Goal: Task Accomplishment & Management: Manage account settings

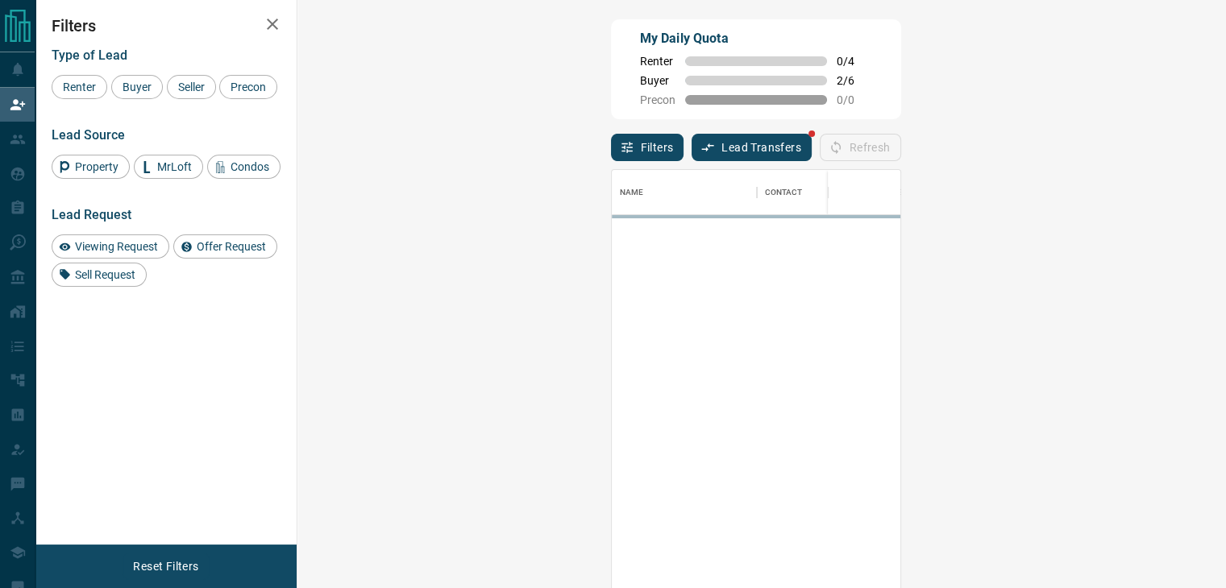
scroll to position [432, 881]
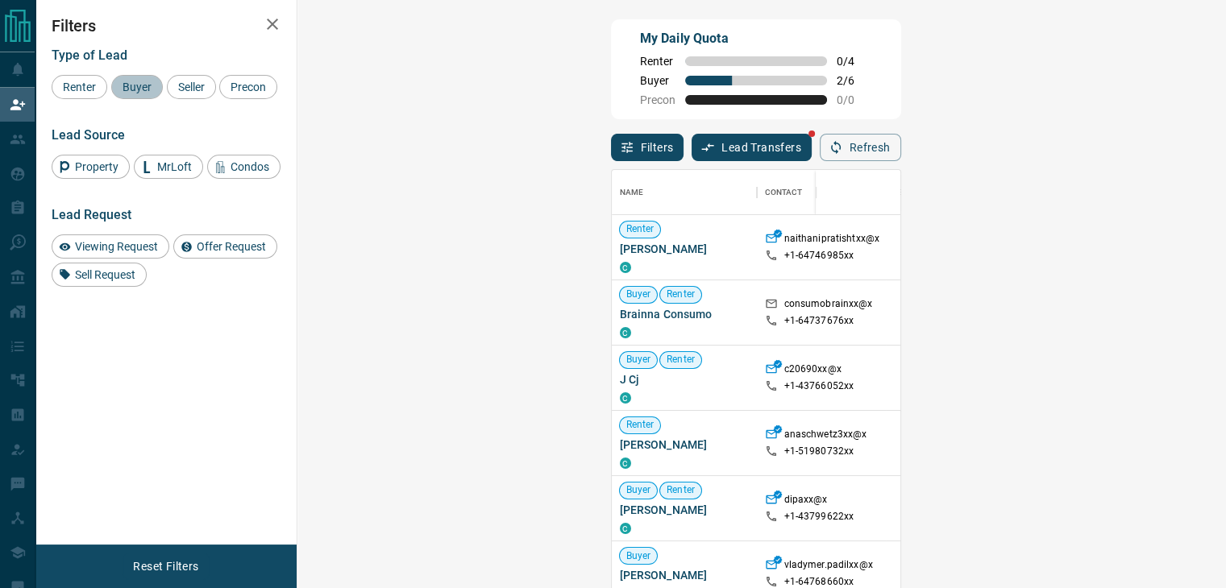
click at [148, 93] on span "Buyer" at bounding box center [137, 87] width 40 height 13
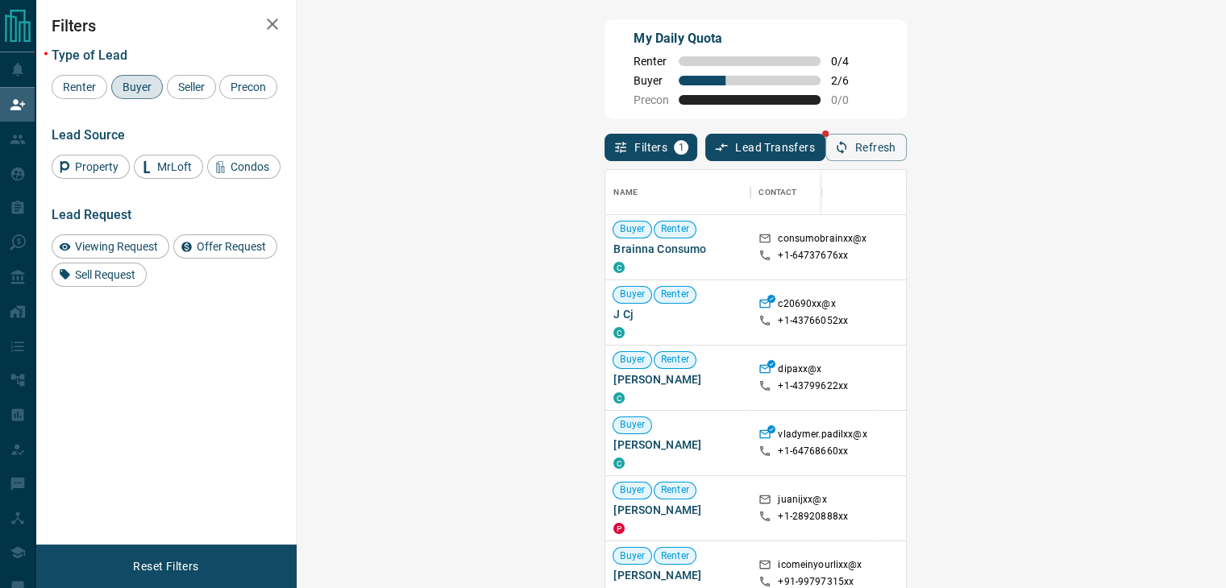
scroll to position [29, 0]
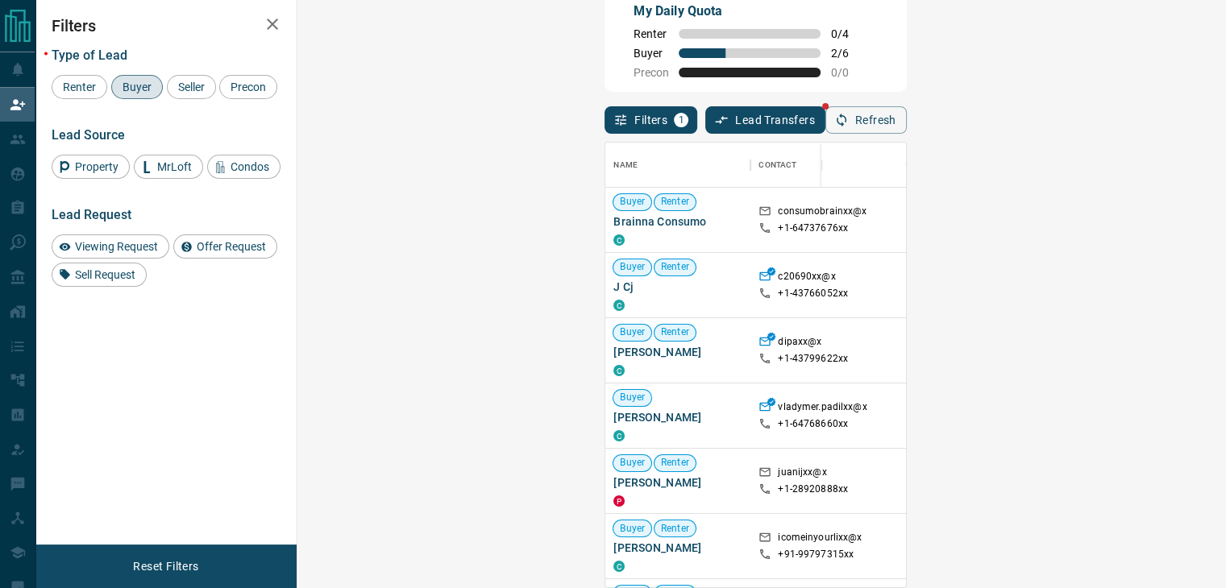
click at [181, 114] on div "Type of Lead Renter Buyer Seller Precon Lead Source Property MrLoft Condos Lead…" at bounding box center [166, 160] width 229 height 251
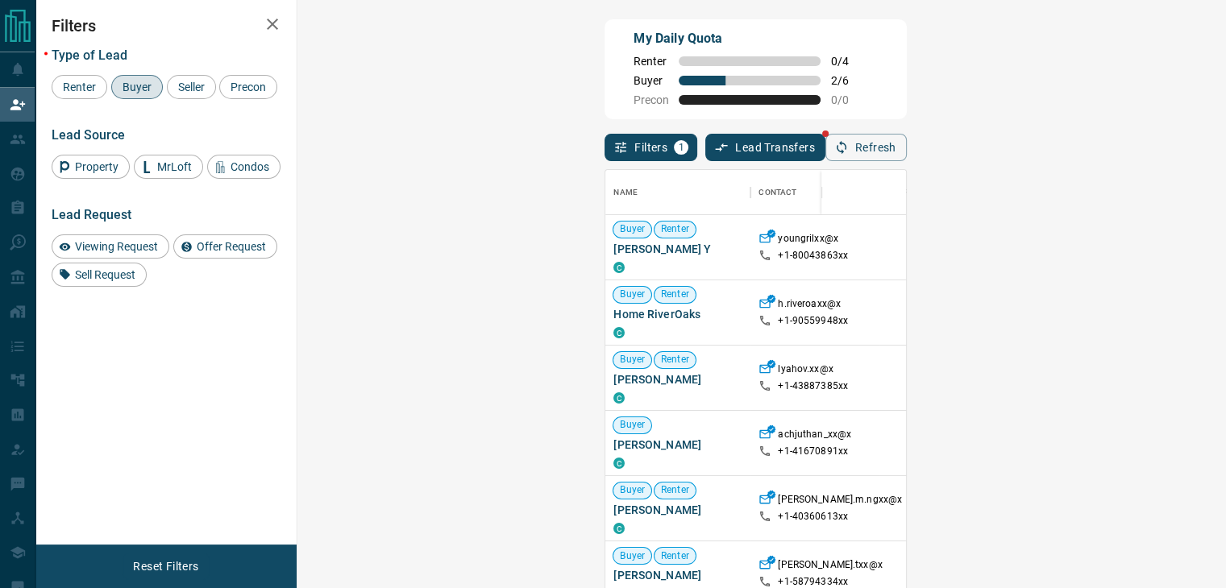
scroll to position [432, 881]
click at [246, 247] on span "Offer Request" at bounding box center [231, 246] width 81 height 13
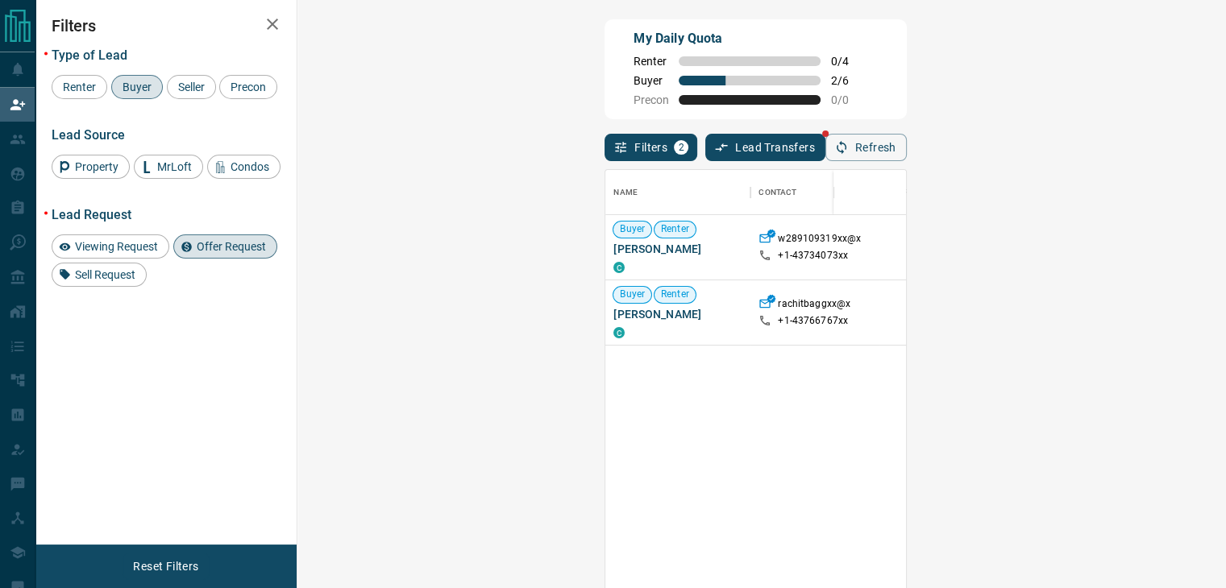
click at [214, 249] on span "Offer Request" at bounding box center [231, 246] width 81 height 13
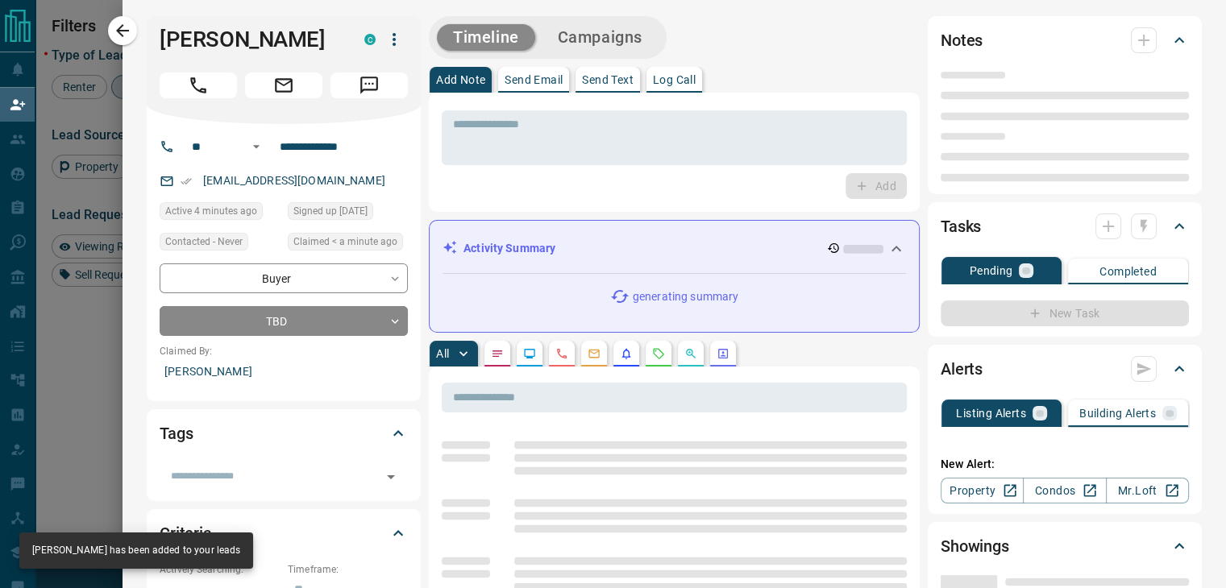
type input "**"
type input "**********"
type input "**"
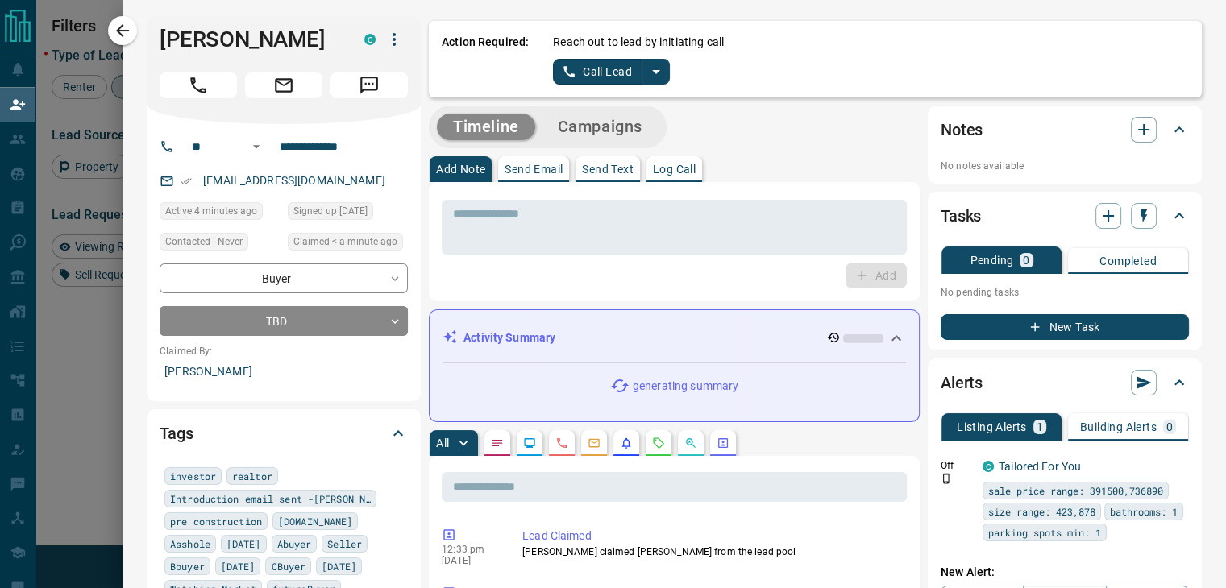
click at [646, 73] on icon "split button" at bounding box center [655, 71] width 19 height 19
click at [592, 120] on li "Log Manual Call" at bounding box center [610, 127] width 98 height 24
click at [553, 81] on button "Log Manual Call" at bounding box center [606, 72] width 106 height 26
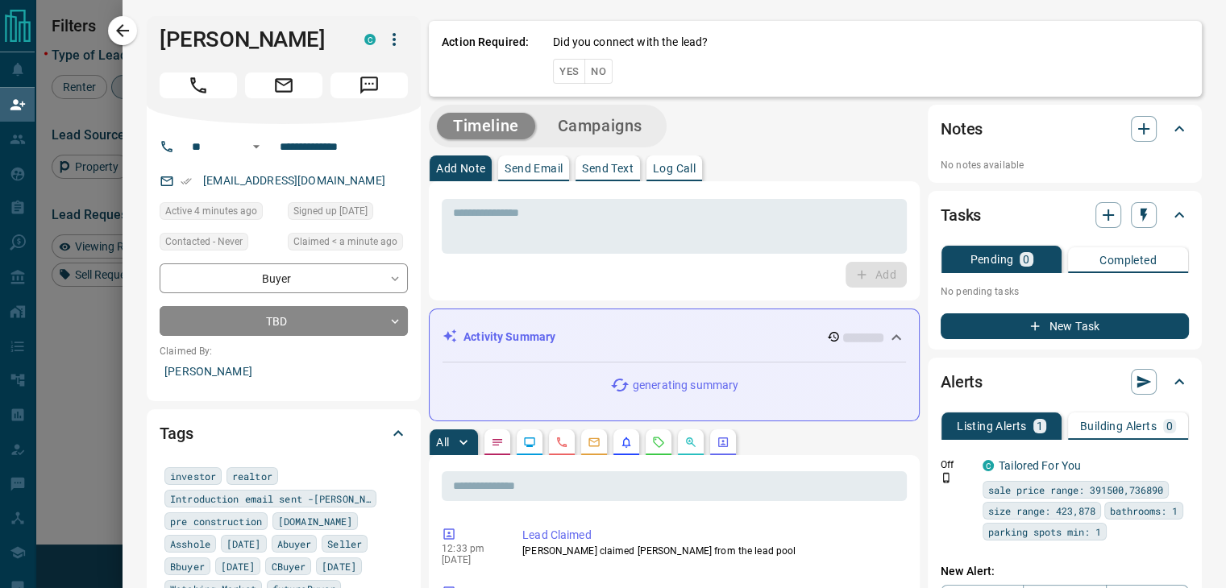
click at [584, 77] on button "No" at bounding box center [598, 71] width 28 height 25
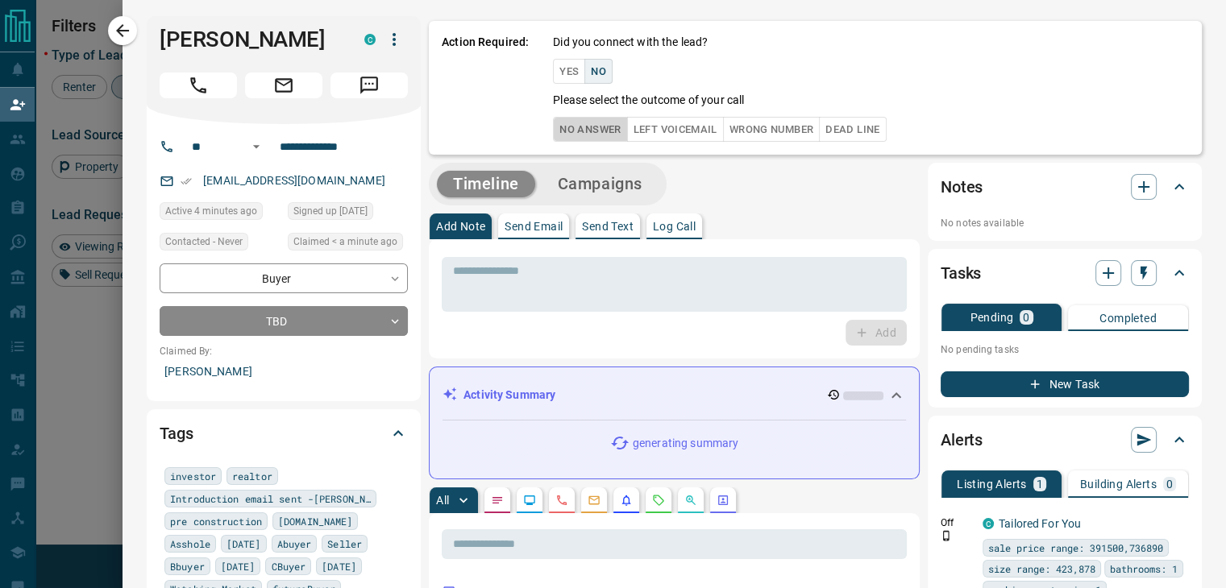
click at [553, 125] on button "No Answer" at bounding box center [590, 129] width 74 height 25
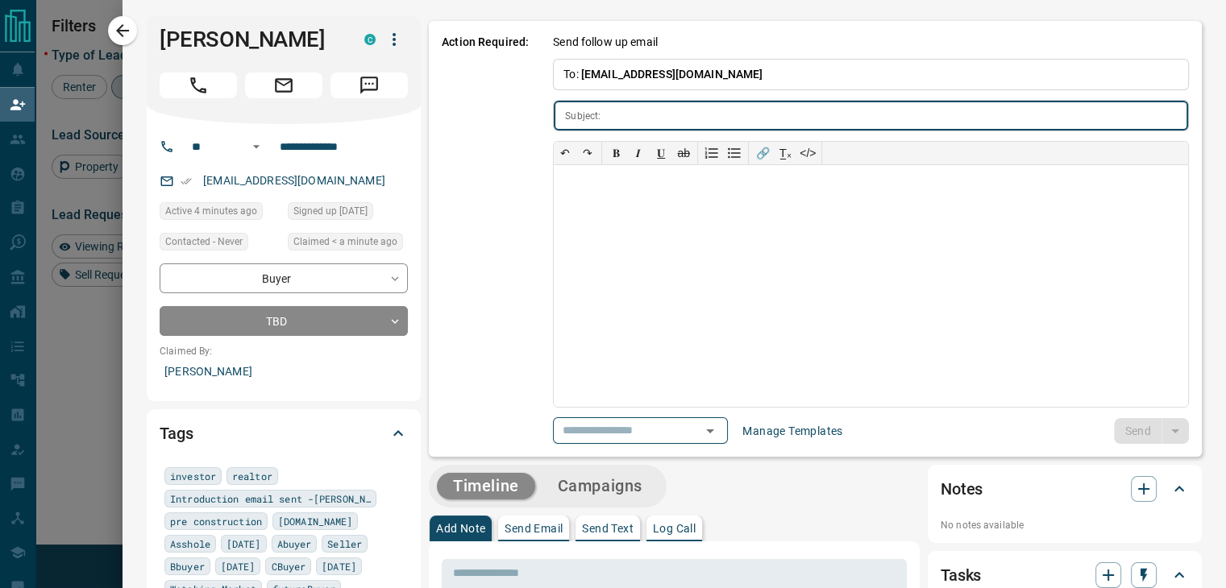
type input "**********"
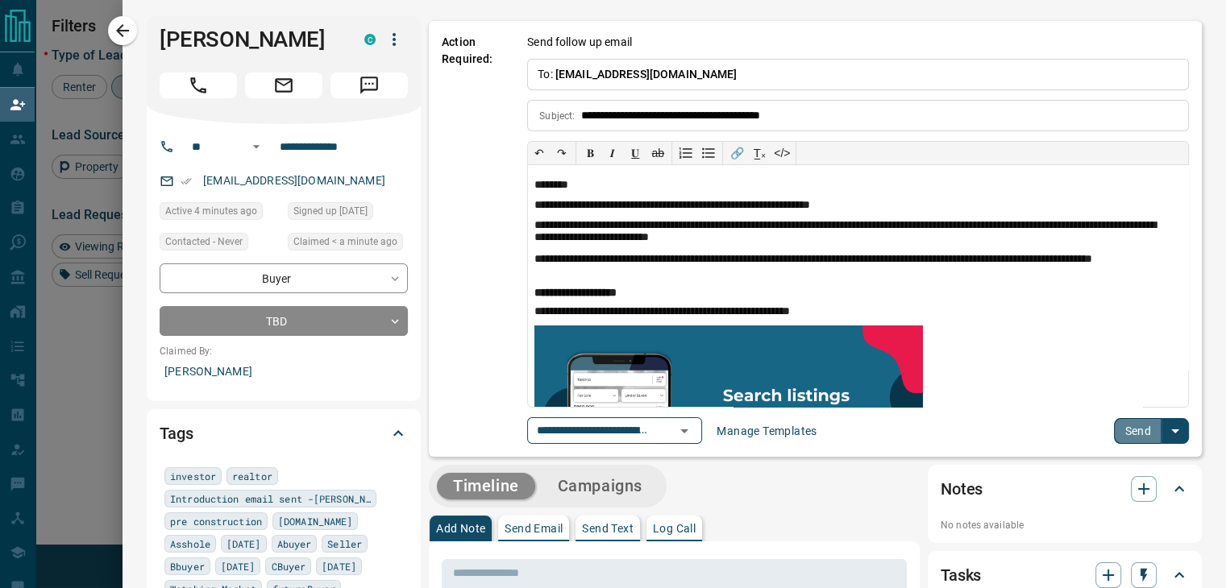
click at [1130, 418] on button "Send" at bounding box center [1138, 431] width 48 height 26
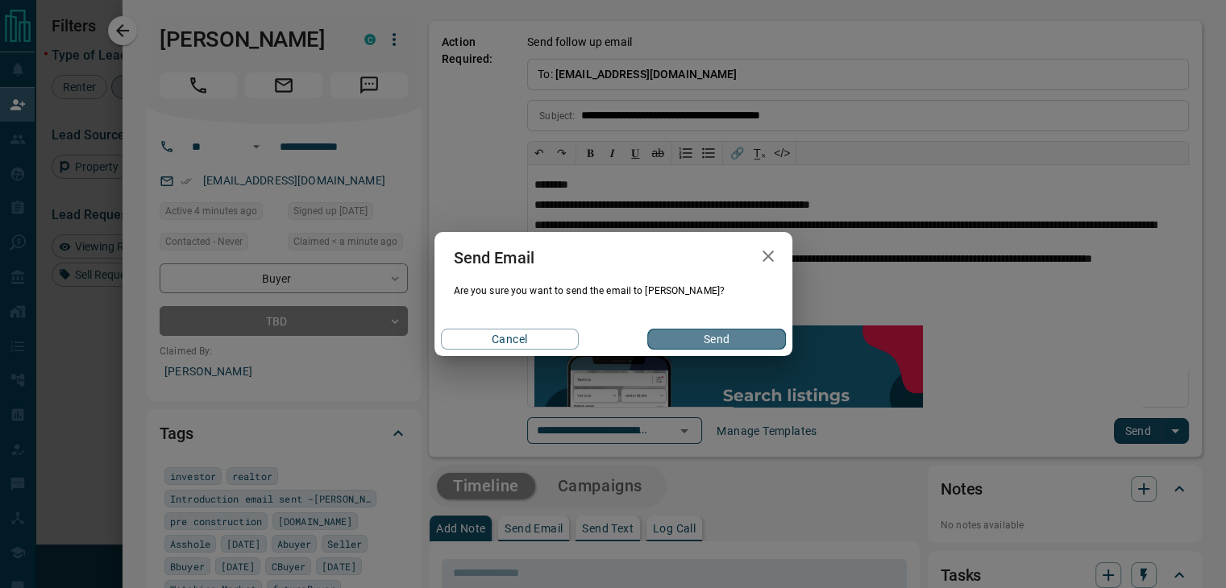
click at [722, 334] on button "Send" at bounding box center [716, 339] width 138 height 21
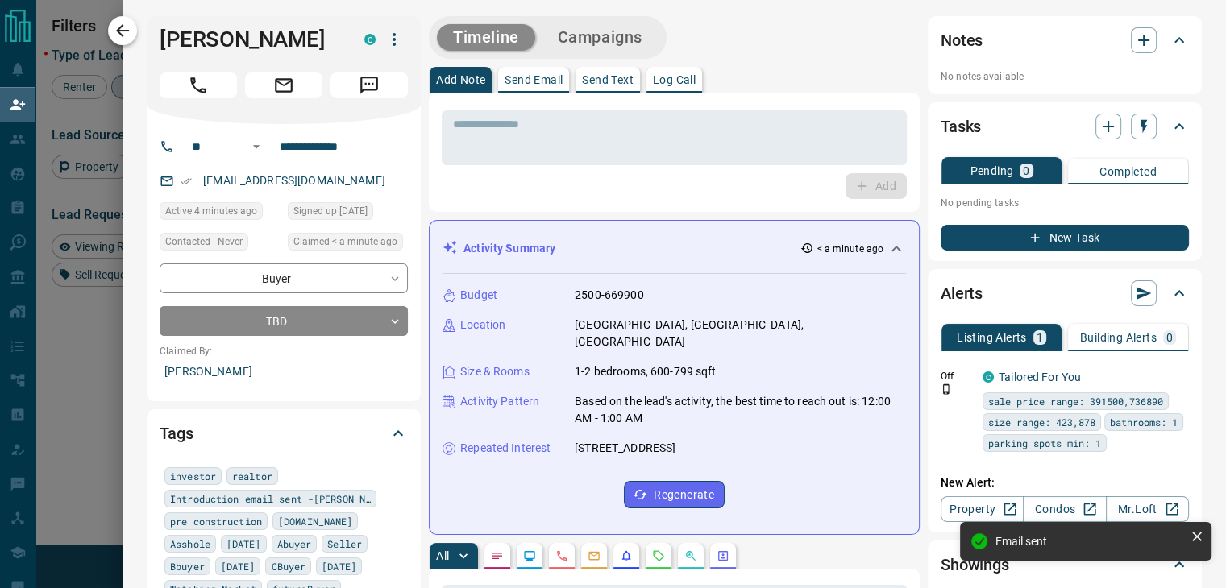
click at [118, 36] on icon "button" at bounding box center [122, 30] width 19 height 19
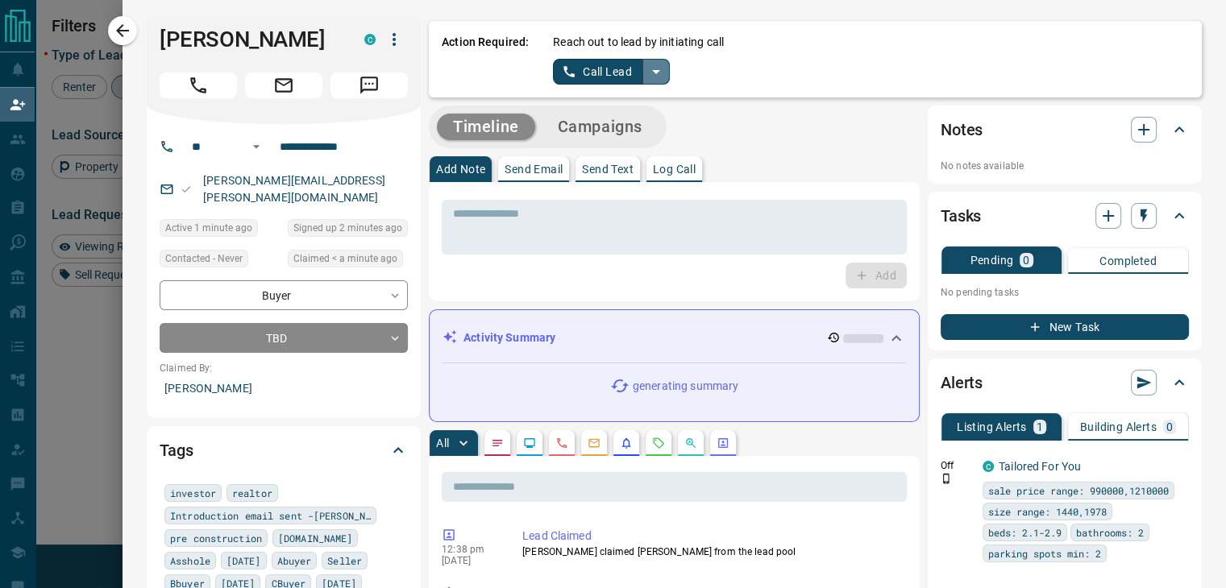
click at [650, 70] on icon "split button" at bounding box center [655, 71] width 19 height 19
click at [582, 139] on ul "Call Lead Log Manual Call" at bounding box center [610, 115] width 98 height 61
click at [594, 135] on li "Log Manual Call" at bounding box center [610, 127] width 98 height 24
click at [553, 77] on button "Log Manual Call" at bounding box center [606, 72] width 106 height 26
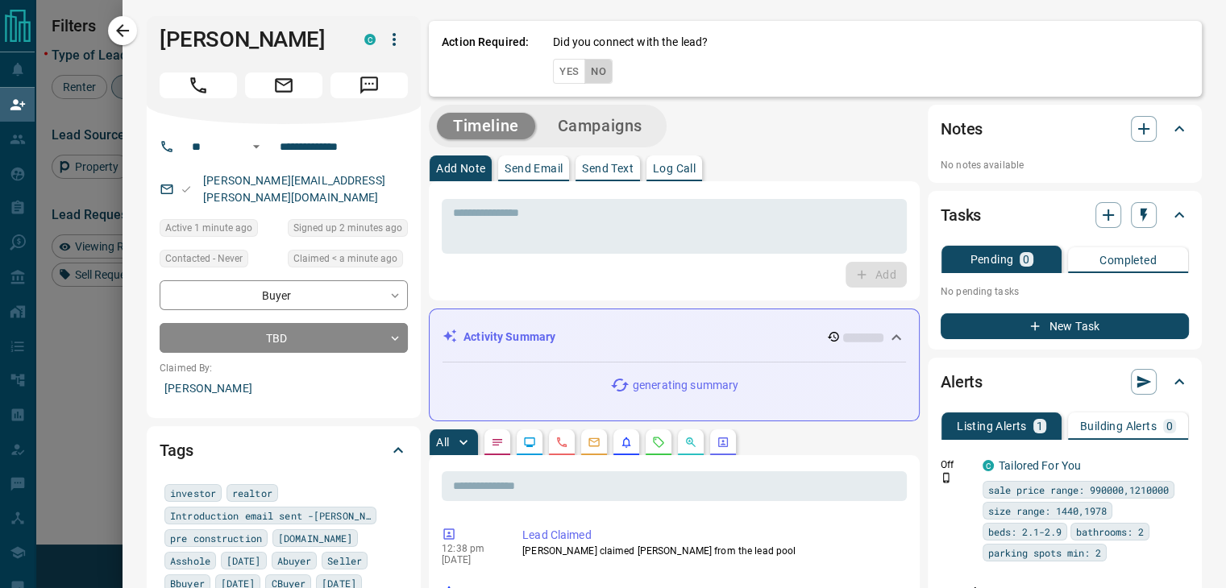
click at [590, 77] on button "No" at bounding box center [598, 71] width 28 height 25
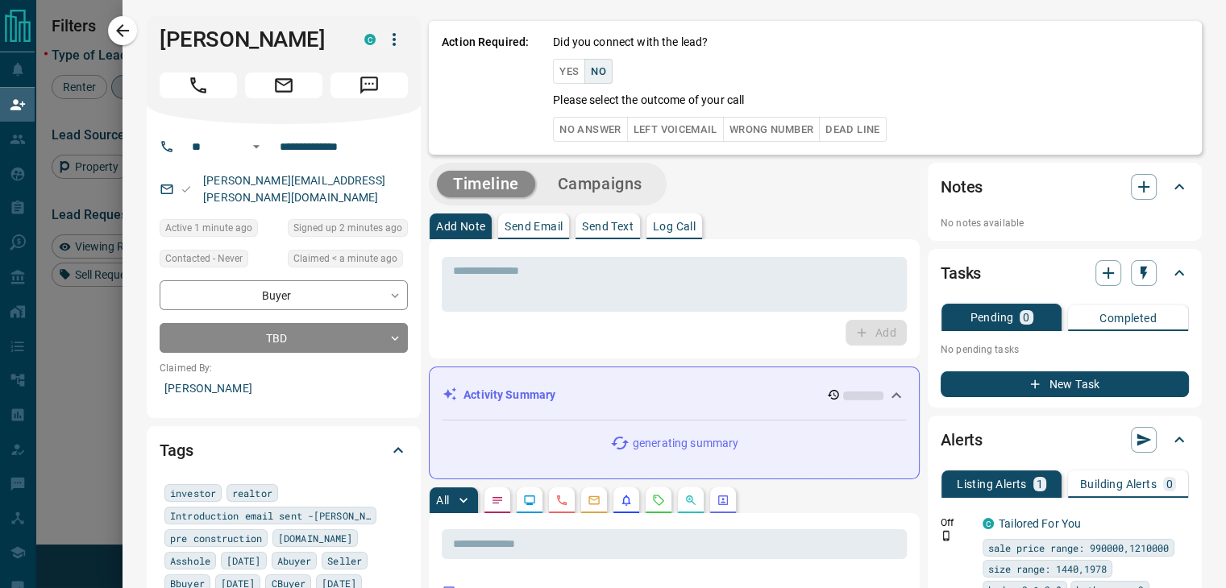
click at [553, 129] on button "No Answer" at bounding box center [590, 129] width 74 height 25
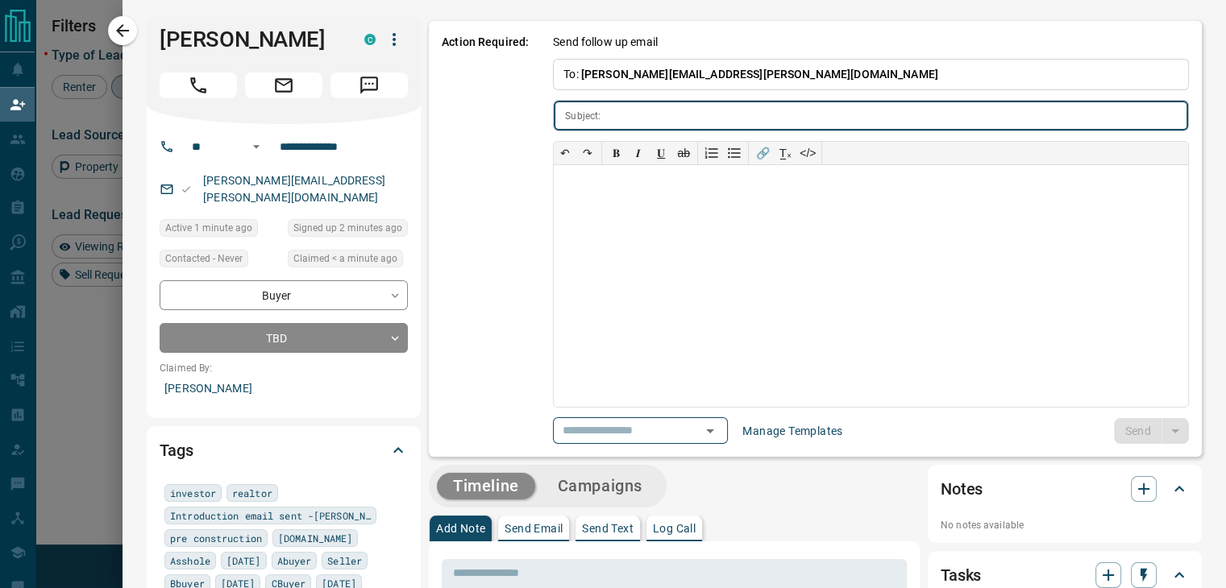
type input "**********"
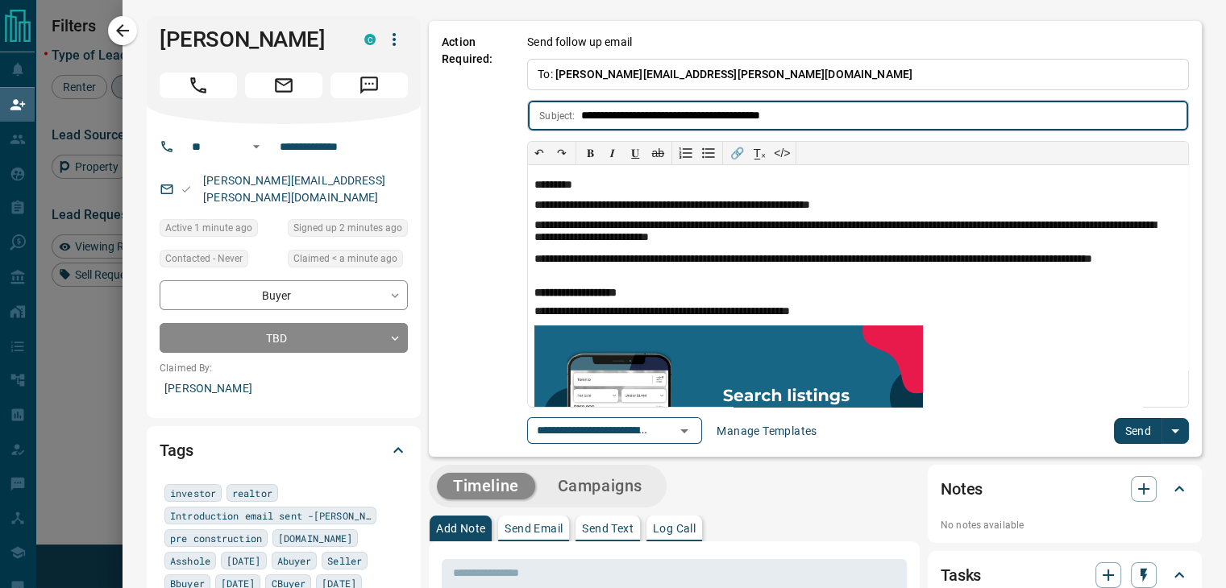
click at [1114, 426] on button "Send" at bounding box center [1138, 431] width 48 height 26
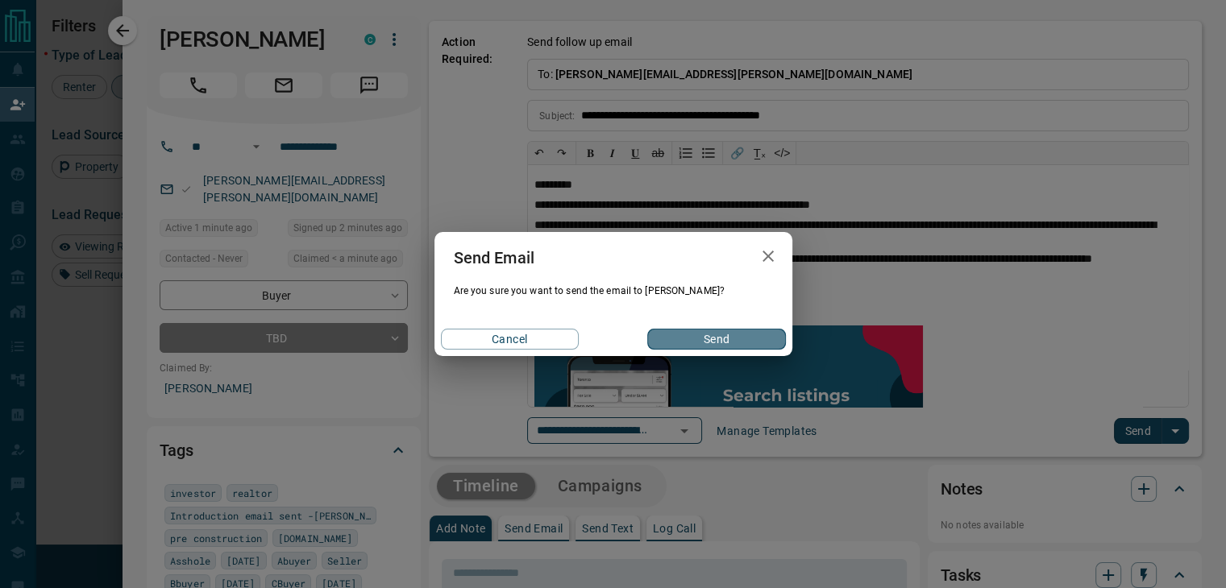
click at [653, 331] on button "Send" at bounding box center [716, 339] width 138 height 21
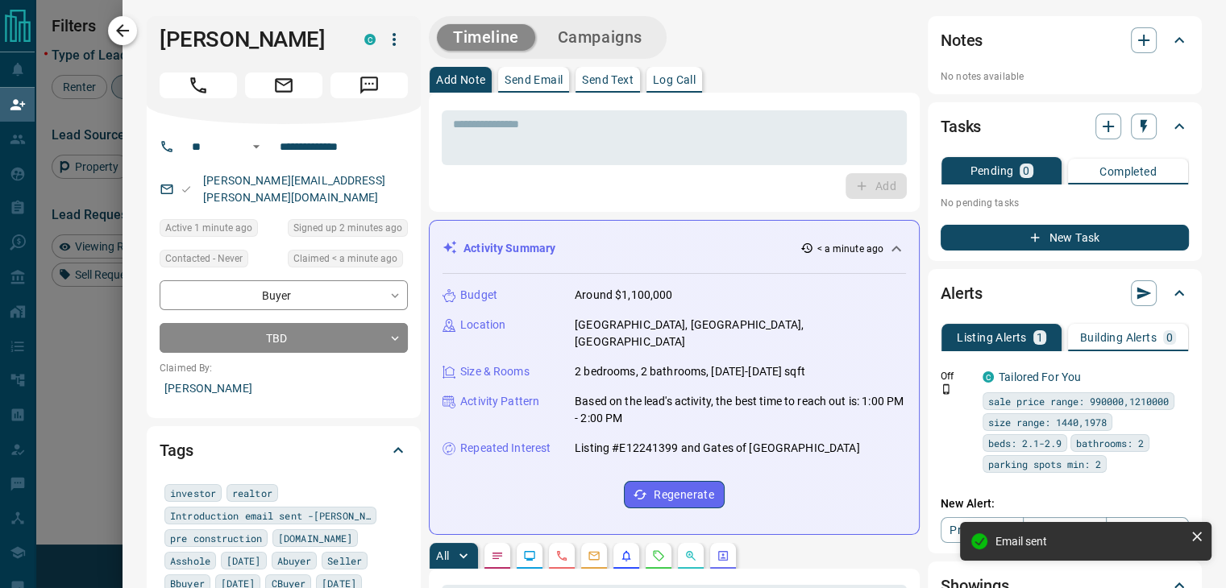
click at [119, 37] on icon "button" at bounding box center [122, 30] width 19 height 19
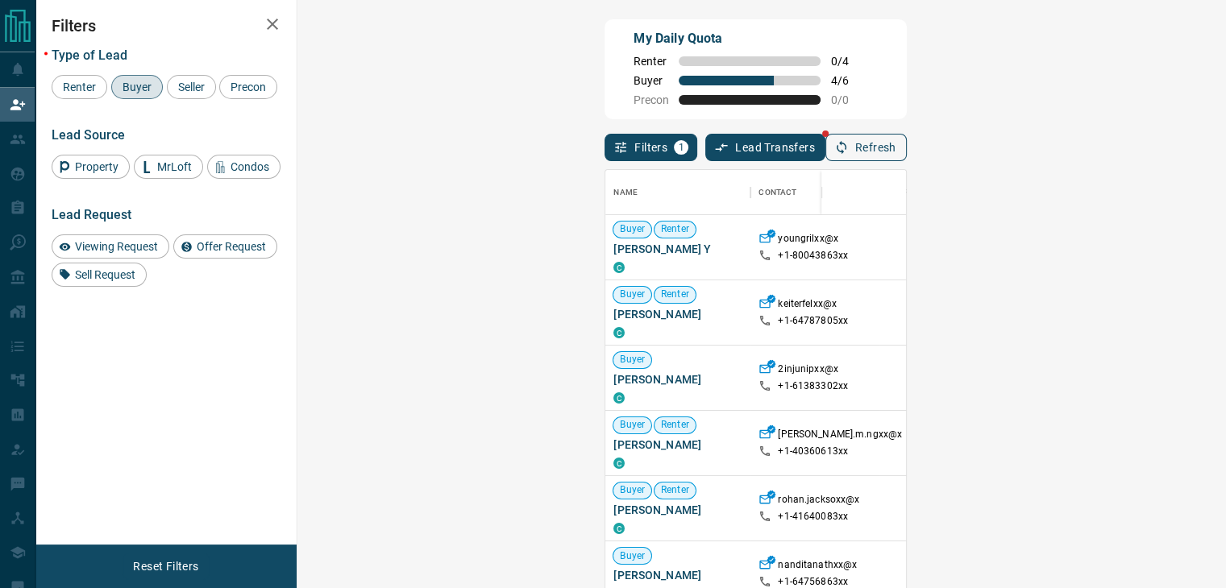
click at [907, 136] on button "Refresh" at bounding box center [865, 147] width 81 height 27
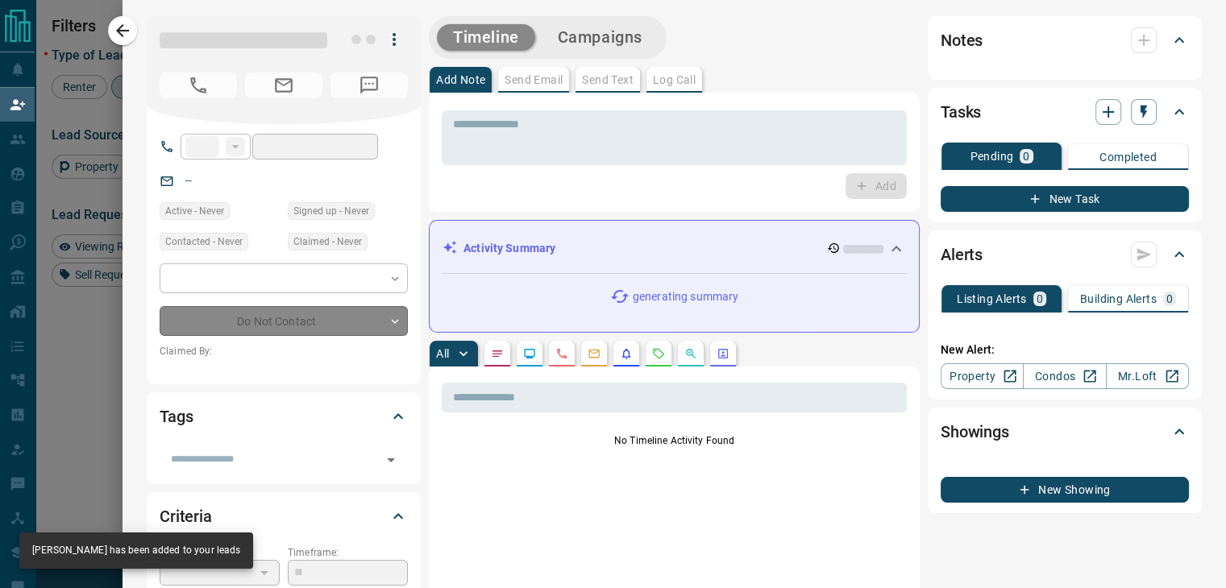
type input "**"
type input "**********"
type input "**"
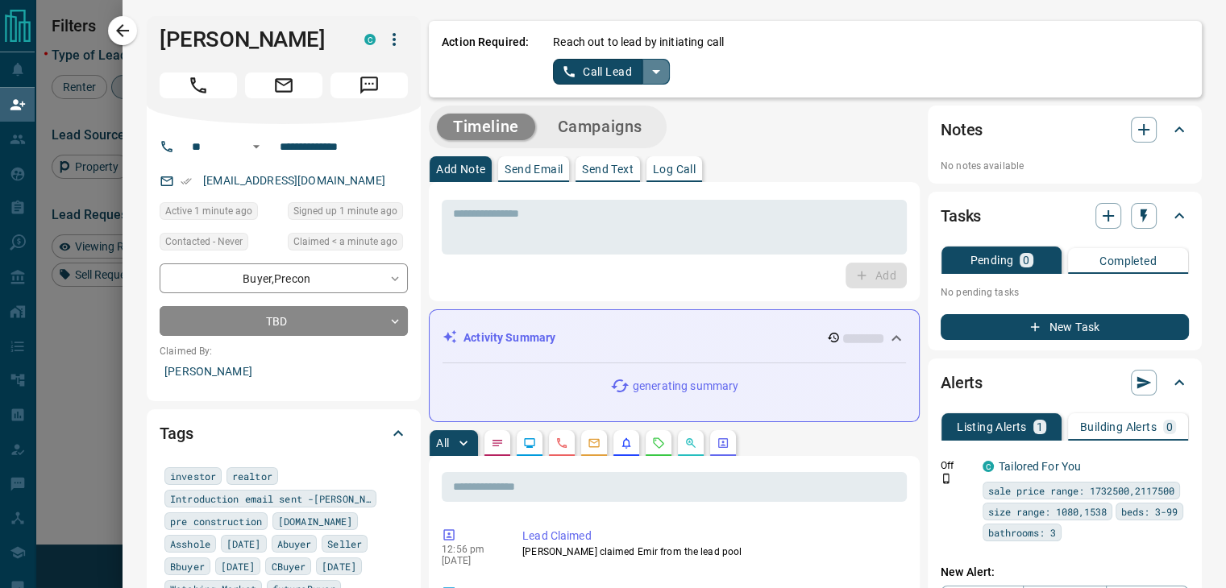
click at [650, 77] on icon "split button" at bounding box center [655, 71] width 19 height 19
click at [608, 124] on li "Log Manual Call" at bounding box center [610, 127] width 98 height 24
click at [571, 78] on button "Log Manual Call" at bounding box center [606, 72] width 106 height 26
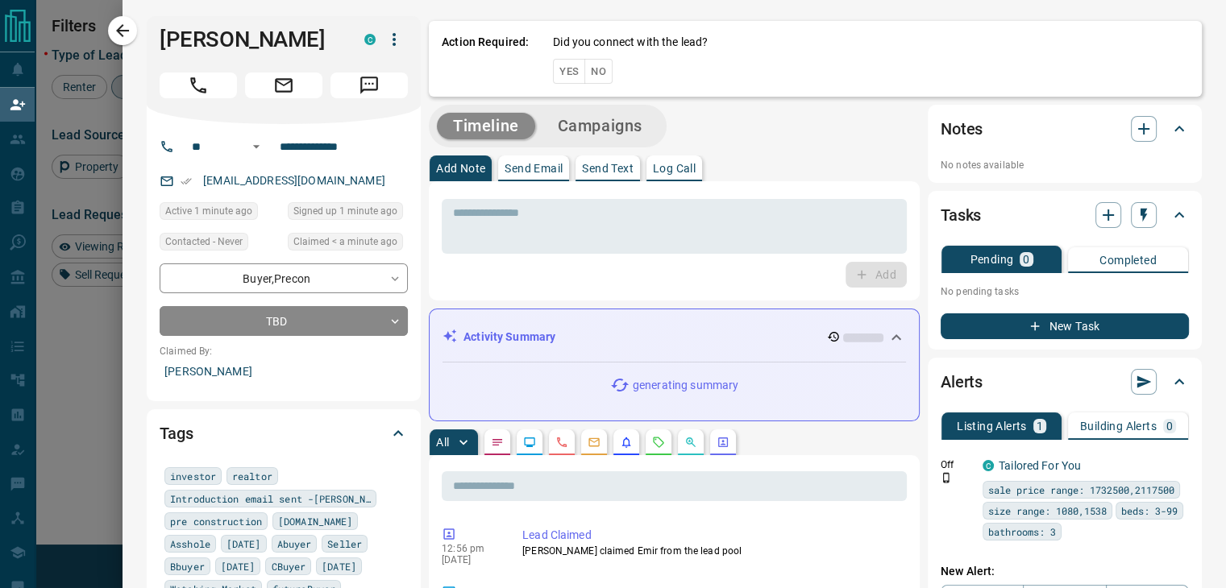
click at [584, 78] on button "No" at bounding box center [598, 71] width 28 height 25
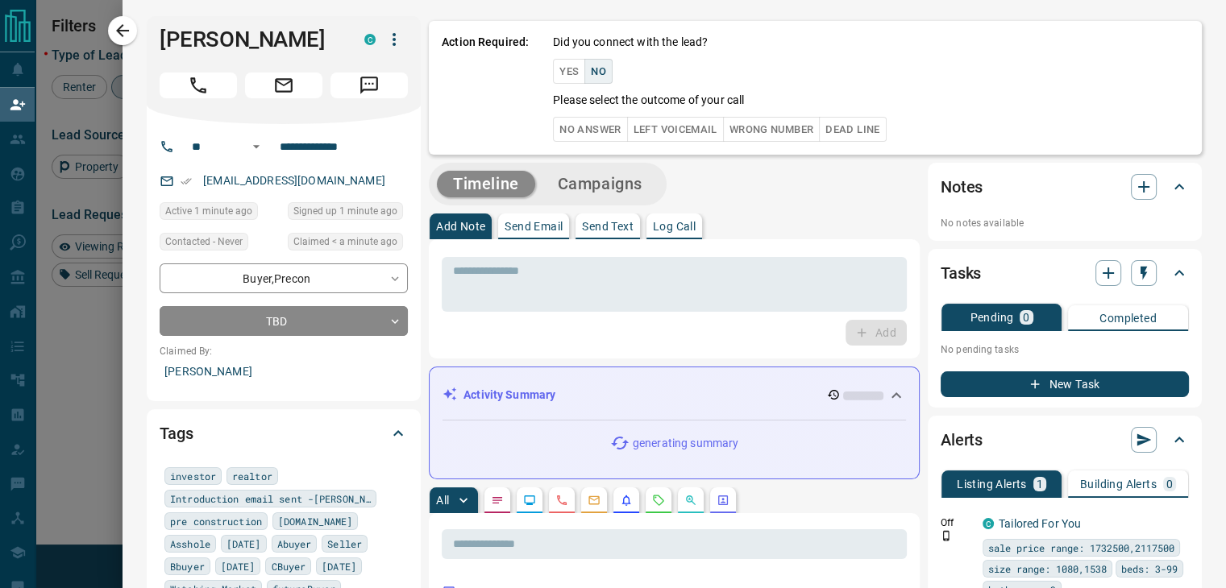
click at [553, 129] on button "No Answer" at bounding box center [590, 129] width 74 height 25
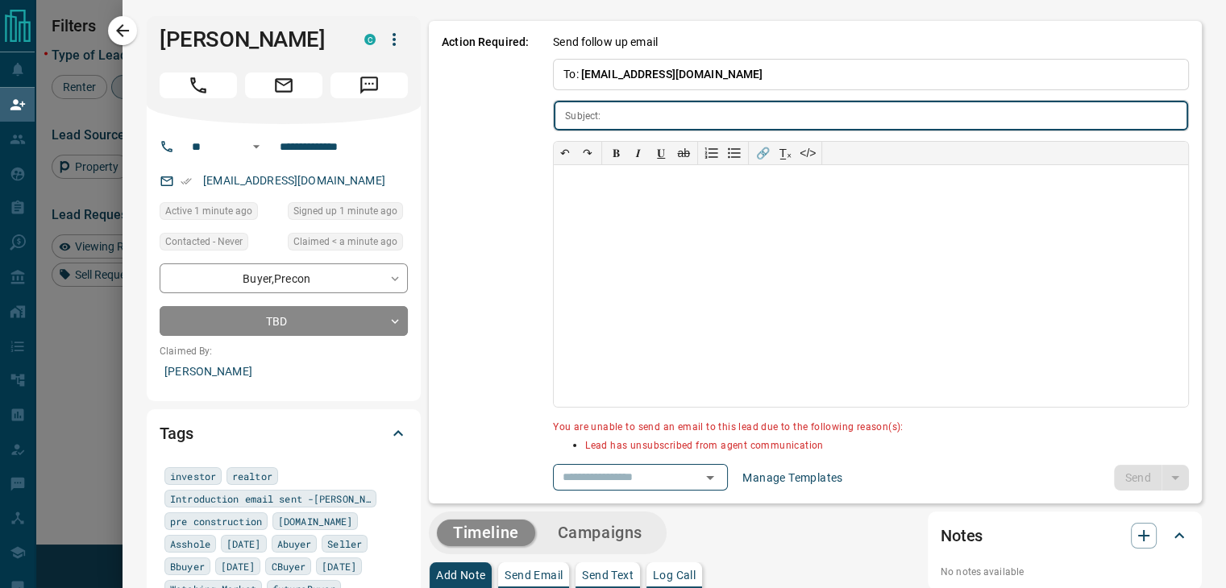
type input "**********"
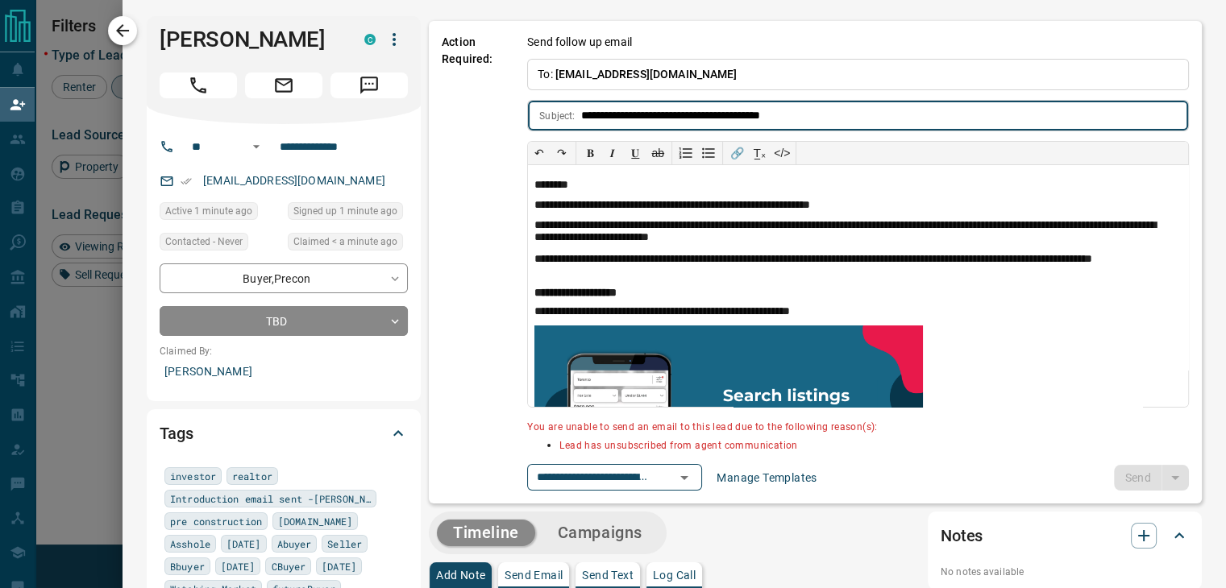
click at [126, 27] on icon "button" at bounding box center [122, 30] width 19 height 19
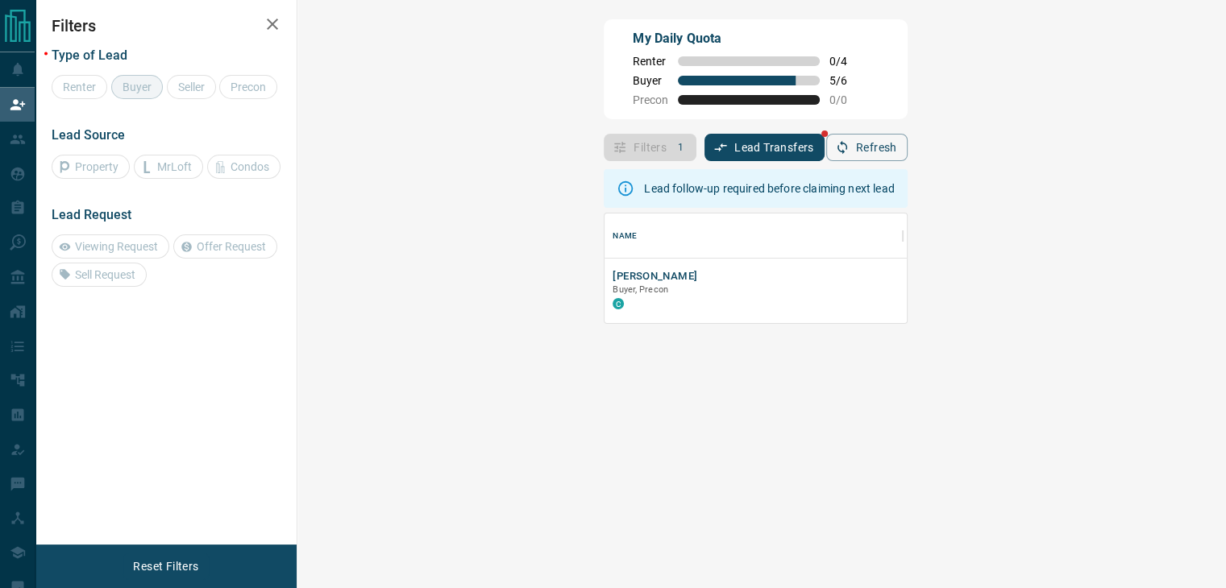
scroll to position [13, 13]
click at [613, 275] on button "[PERSON_NAME]" at bounding box center [655, 276] width 85 height 15
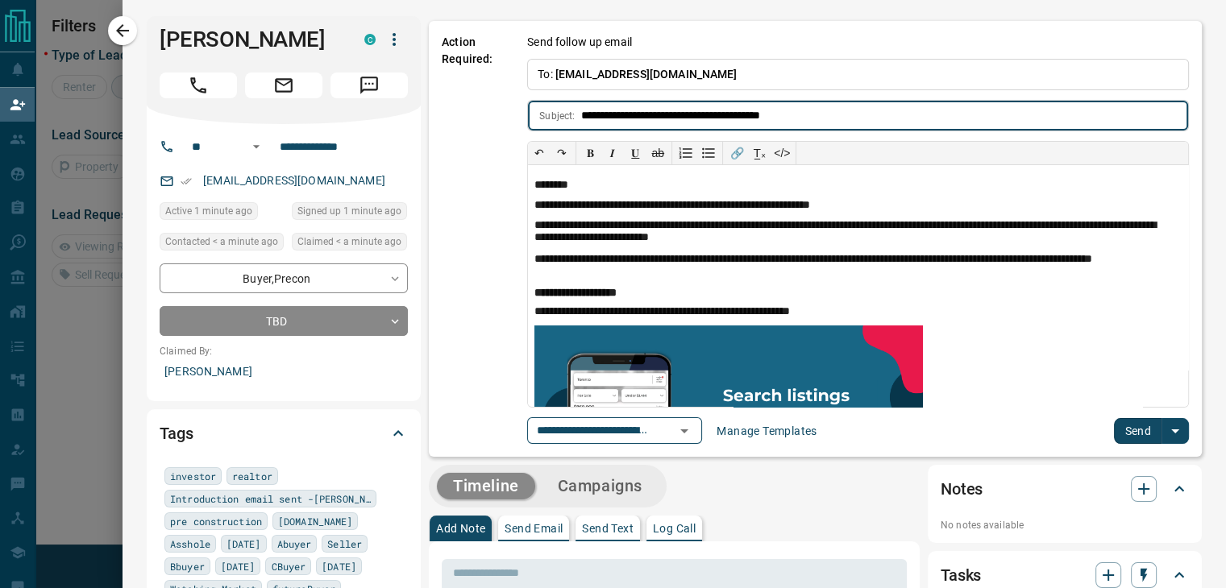
click at [1139, 435] on button "Send" at bounding box center [1138, 431] width 48 height 26
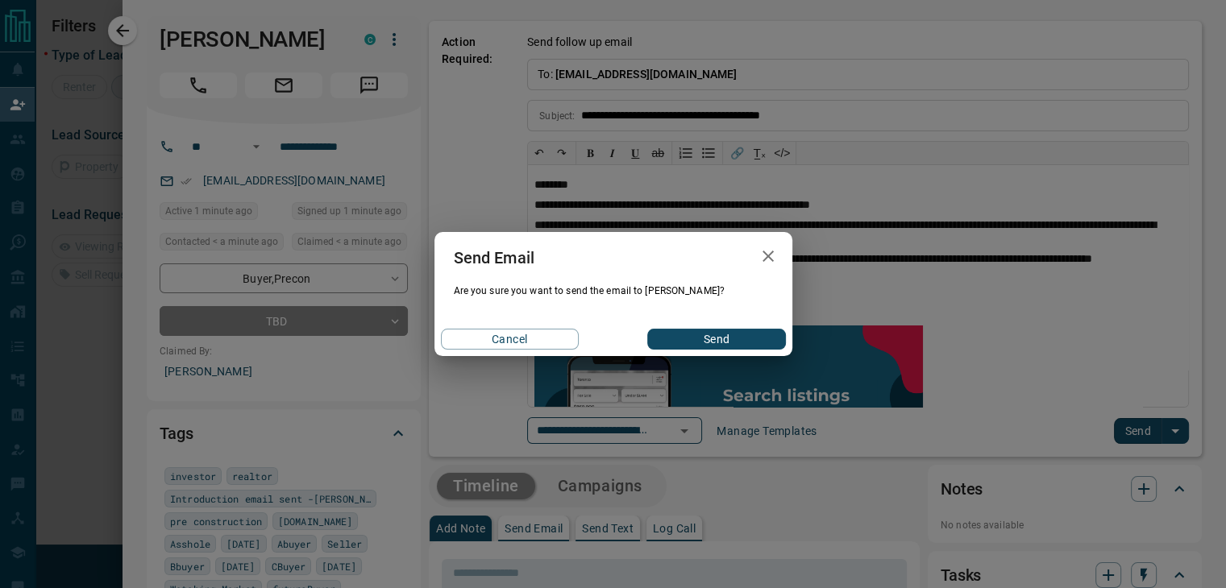
click at [690, 338] on button "Send" at bounding box center [716, 339] width 138 height 21
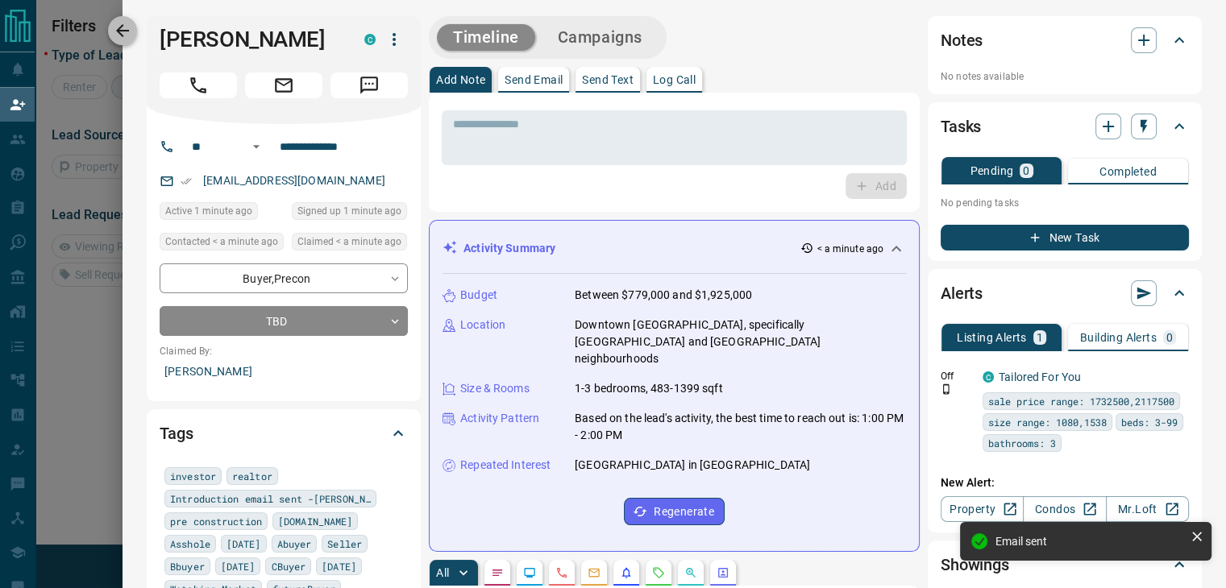
click at [126, 28] on icon "button" at bounding box center [122, 30] width 19 height 19
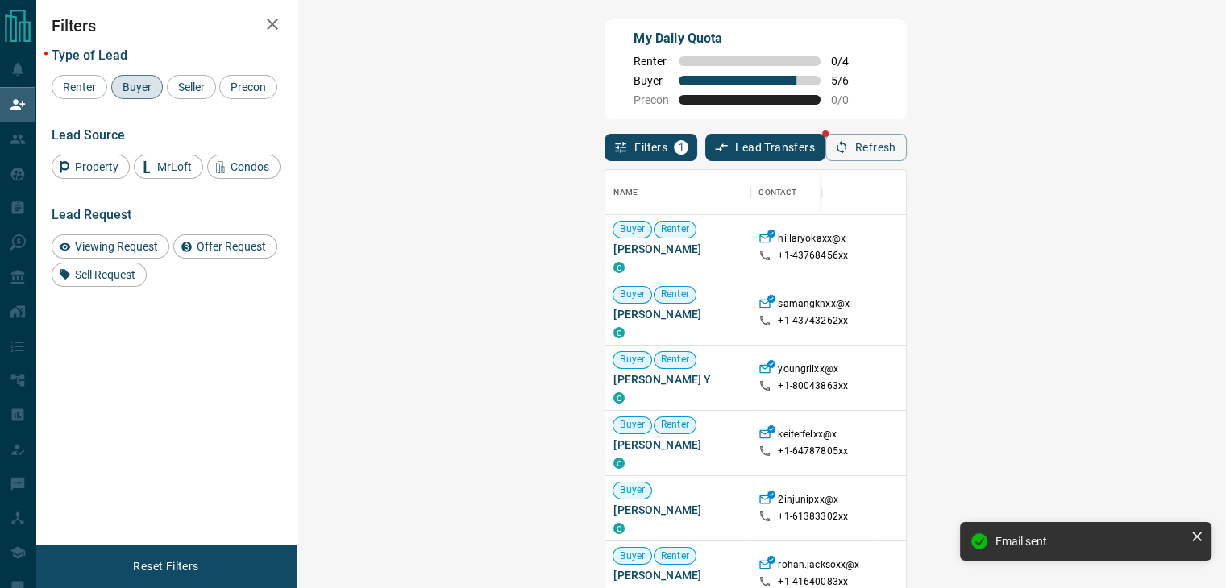
scroll to position [432, 881]
